Goal: Complete application form: Complete application form

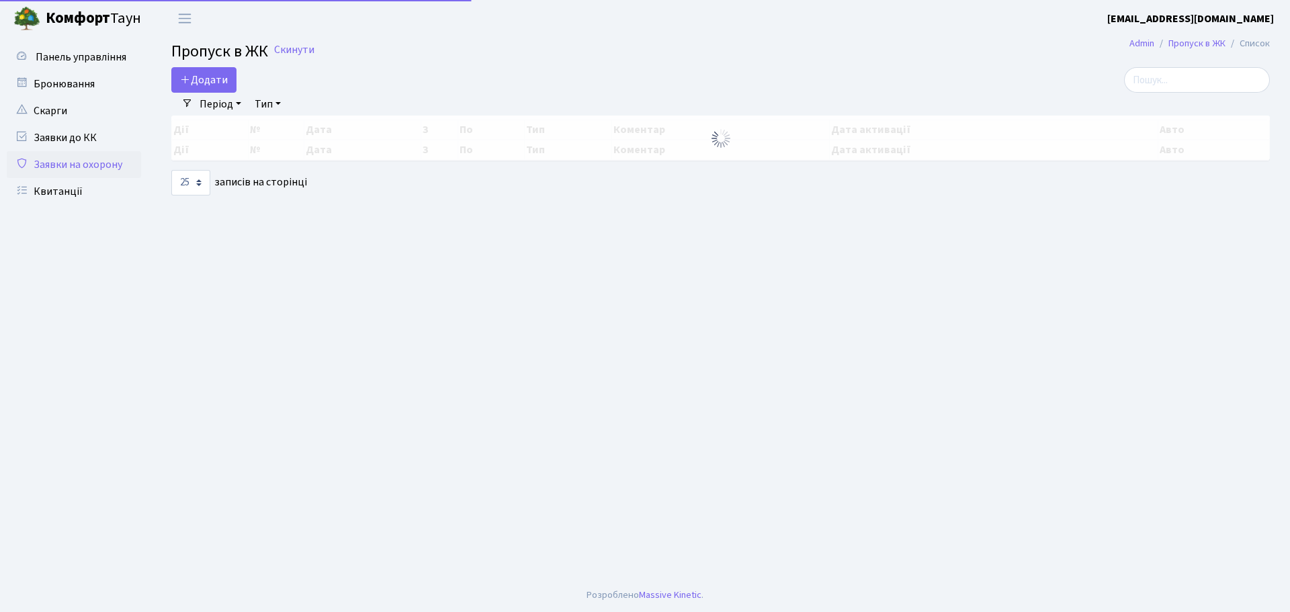
select select "25"
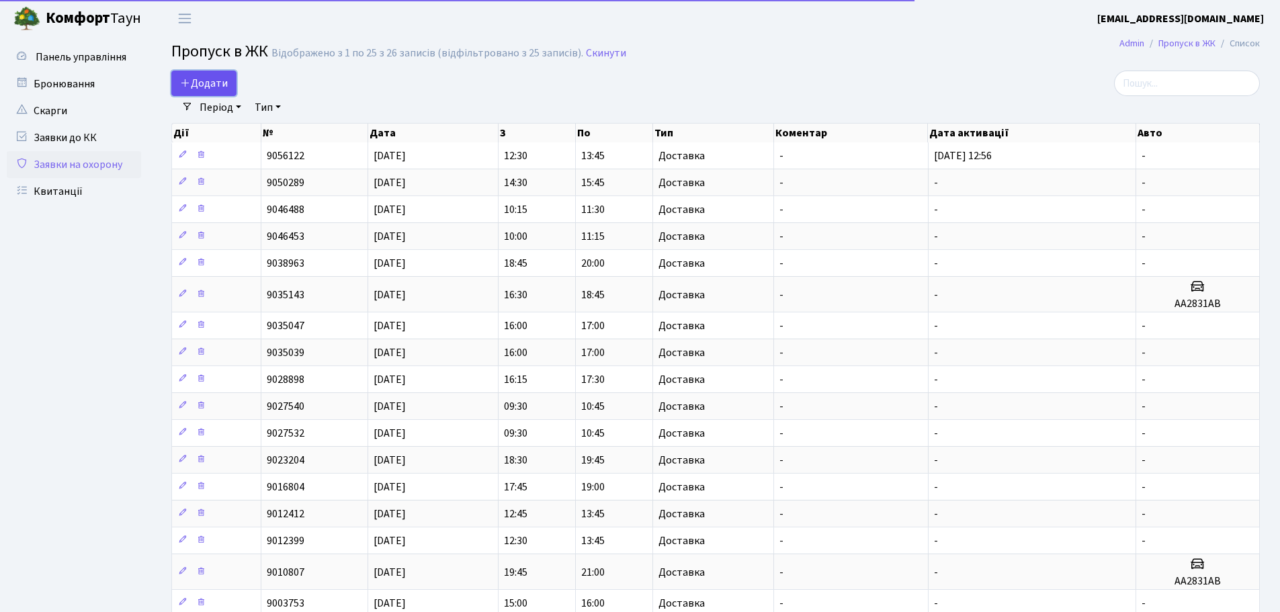
click at [224, 79] on span "Додати" at bounding box center [204, 83] width 48 height 15
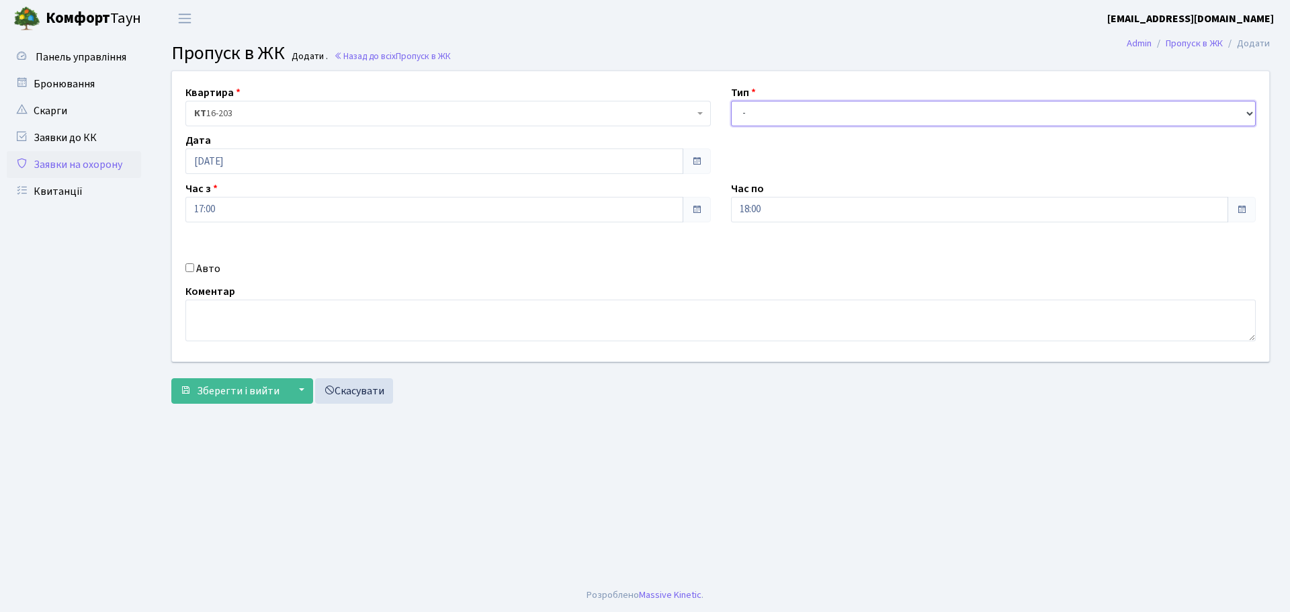
click at [769, 115] on select "- Доставка Таксі Гості Сервіс" at bounding box center [994, 114] width 526 height 26
select select "1"
click at [731, 101] on select "- Доставка Таксі Гості Сервіс" at bounding box center [994, 114] width 526 height 26
click at [212, 391] on span "Зберегти і вийти" at bounding box center [238, 391] width 83 height 15
